Goal: Check status

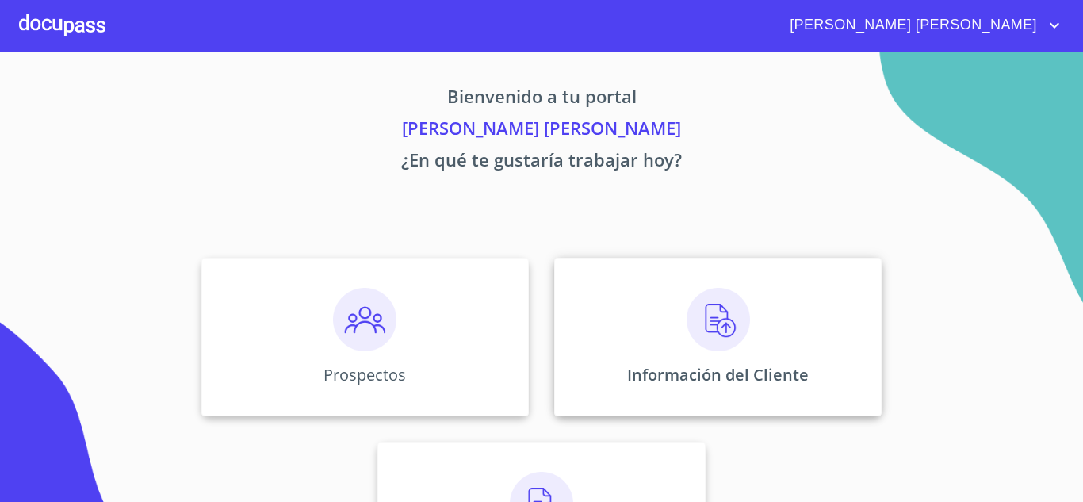
click at [695, 337] on img at bounding box center [717, 319] width 63 height 63
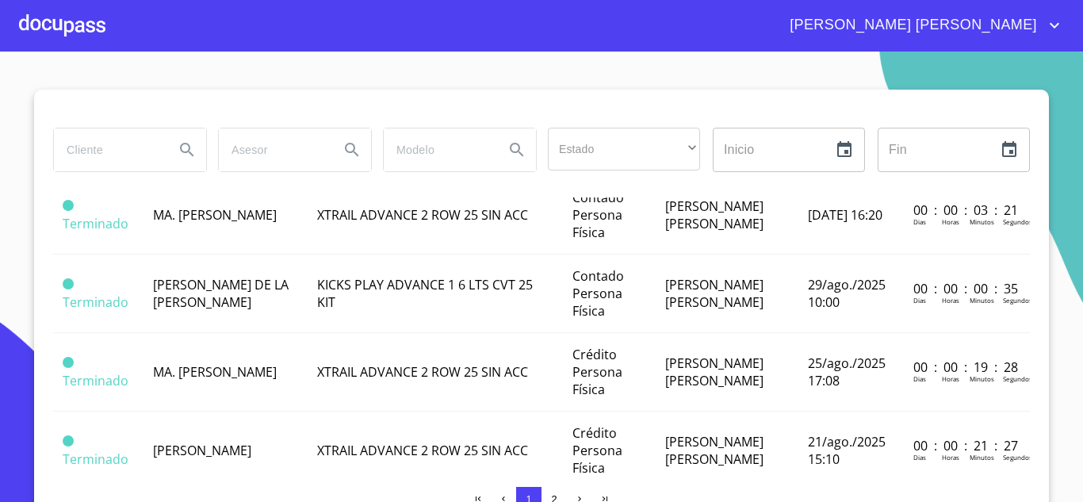
scroll to position [555, 0]
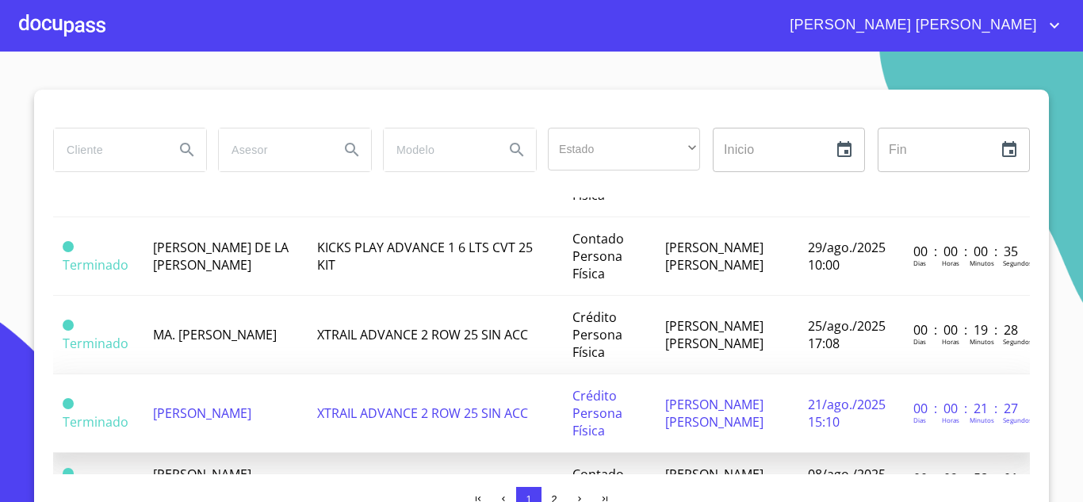
click at [239, 417] on td "[PERSON_NAME]" at bounding box center [224, 413] width 163 height 78
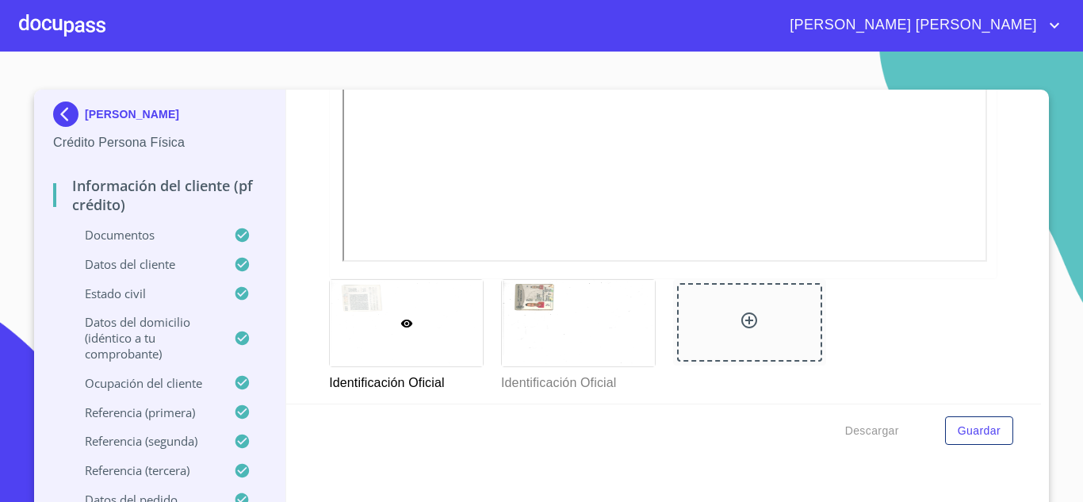
scroll to position [555, 0]
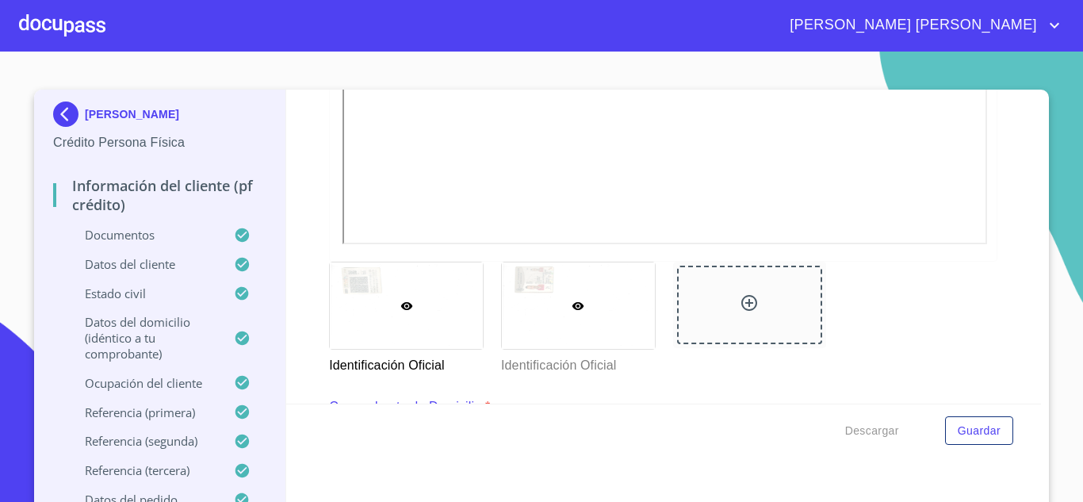
click at [507, 325] on div at bounding box center [578, 305] width 153 height 86
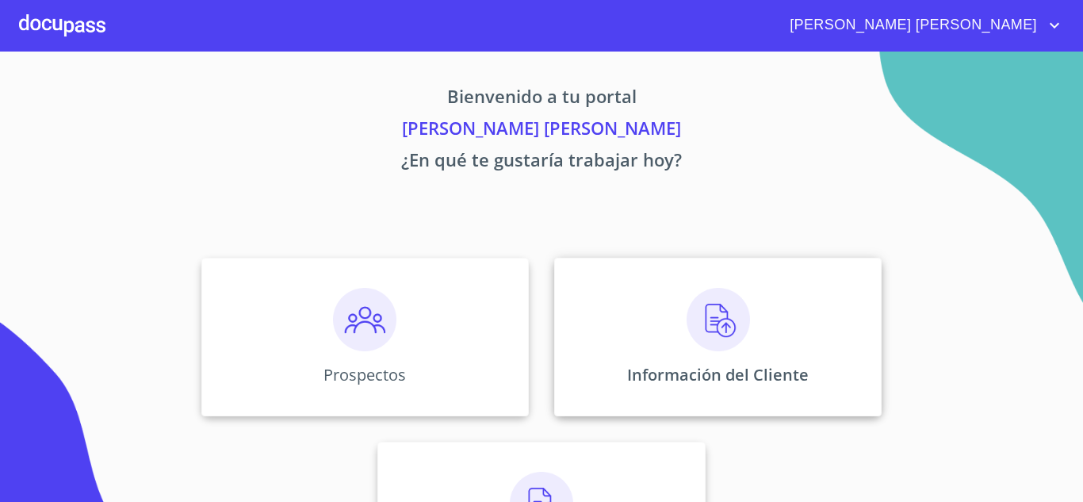
click at [706, 307] on img at bounding box center [717, 319] width 63 height 63
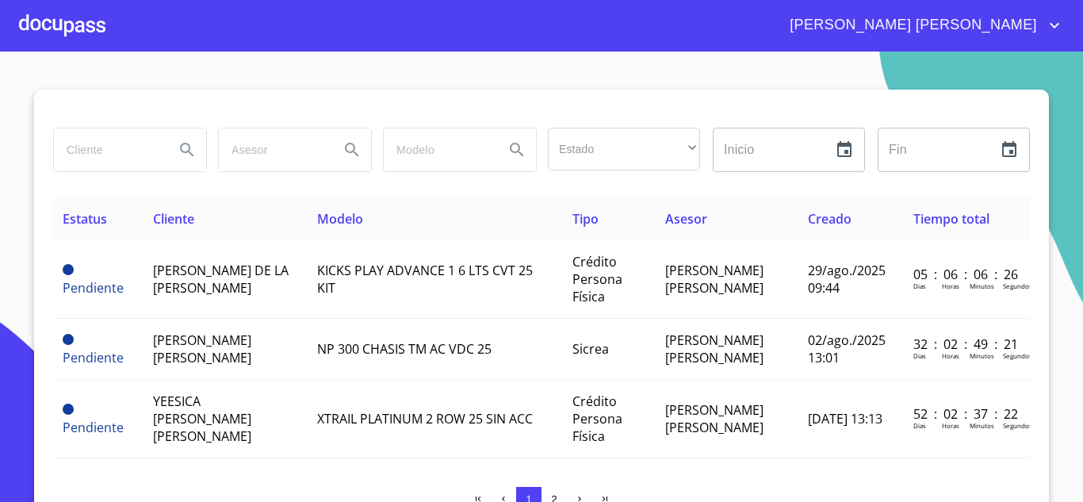
click at [79, 33] on div at bounding box center [62, 25] width 86 height 51
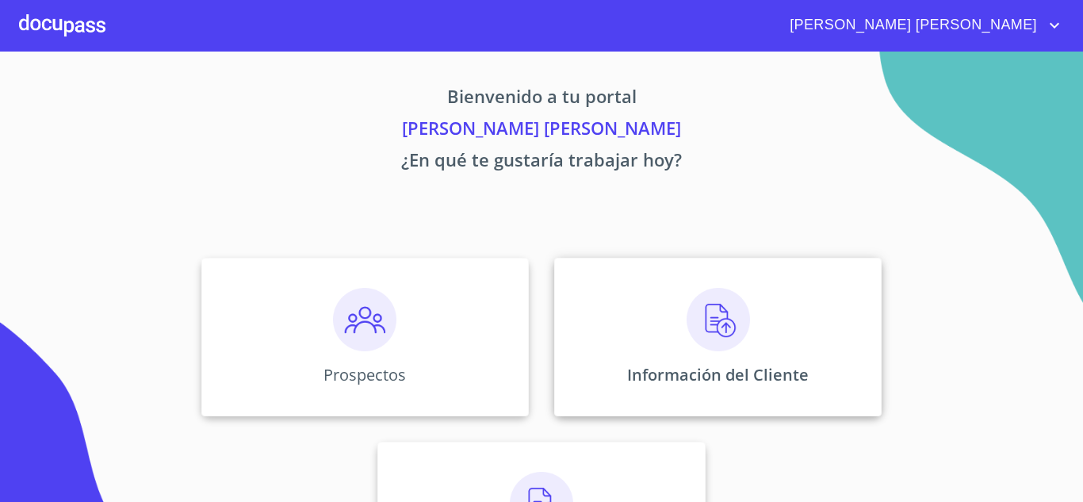
click at [716, 333] on img at bounding box center [717, 319] width 63 height 63
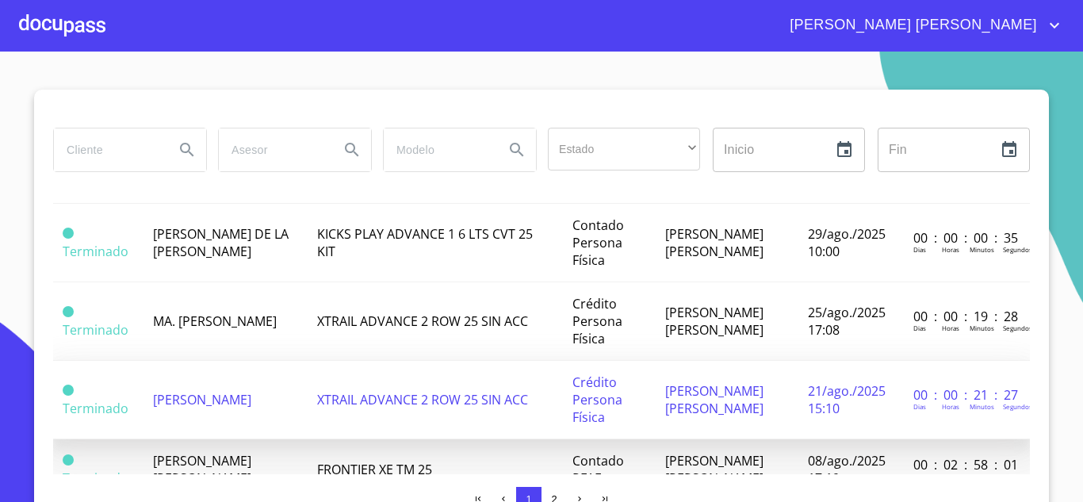
scroll to position [596, 0]
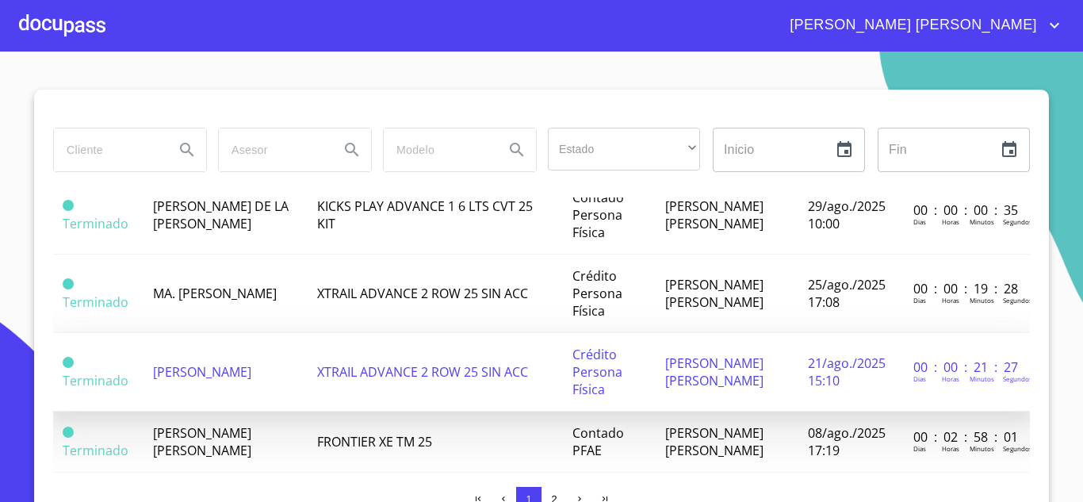
click at [338, 380] on span "XTRAIL ADVANCE 2 ROW 25 SIN ACC" at bounding box center [422, 371] width 211 height 17
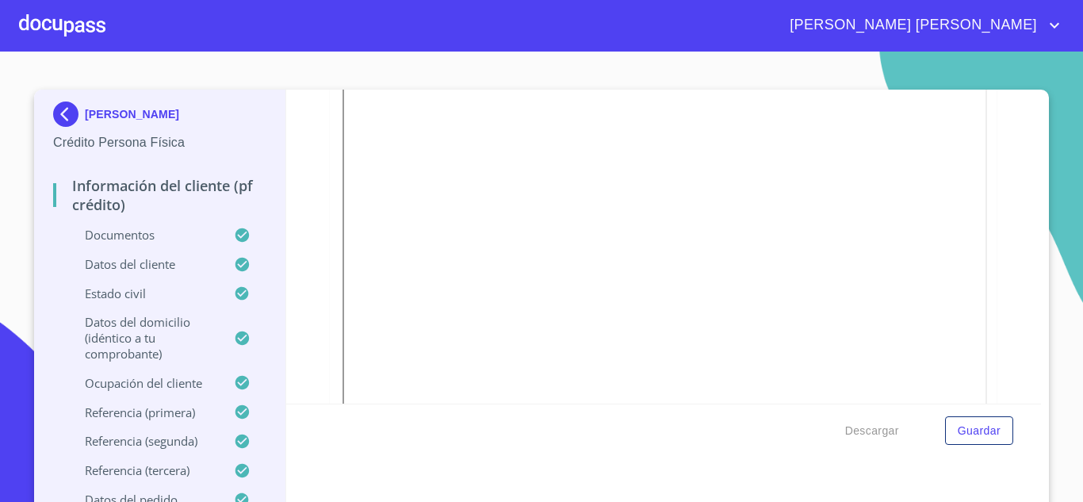
scroll to position [396, 0]
click at [1003, 323] on div "Información del cliente (PF crédito) Documentos Documento de identificación.   …" at bounding box center [663, 247] width 755 height 314
